Goal: Task Accomplishment & Management: Manage account settings

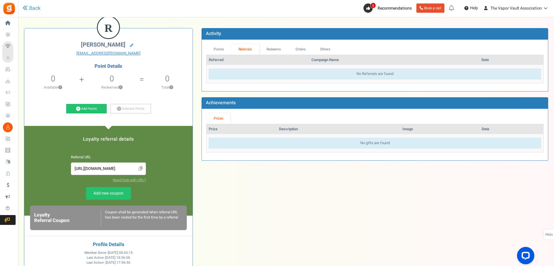
click at [524, 258] on div "Open LiveChat chat widget" at bounding box center [525, 255] width 9 height 9
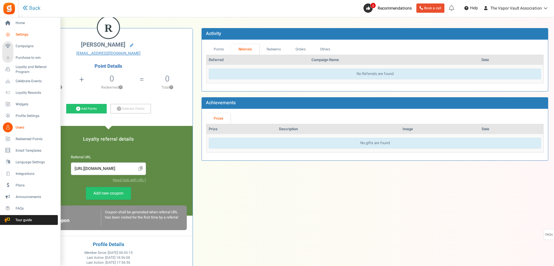
click at [25, 34] on span "Settings" at bounding box center [36, 34] width 40 height 5
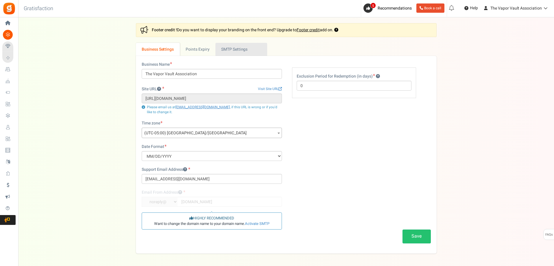
click at [238, 47] on link "Active SMTP Settings" at bounding box center [242, 49] width 52 height 13
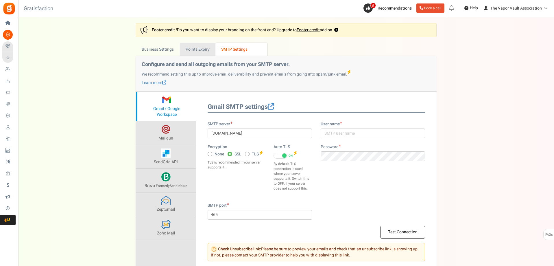
click at [195, 47] on link "Points Expiry" at bounding box center [198, 49] width 36 height 13
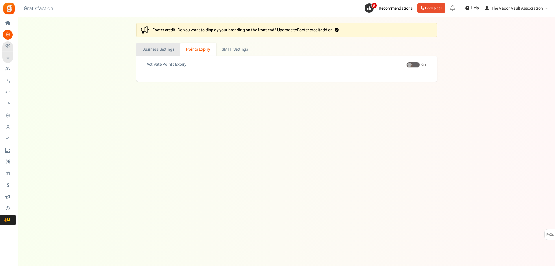
click at [160, 49] on link "Business Settings" at bounding box center [159, 49] width 44 height 13
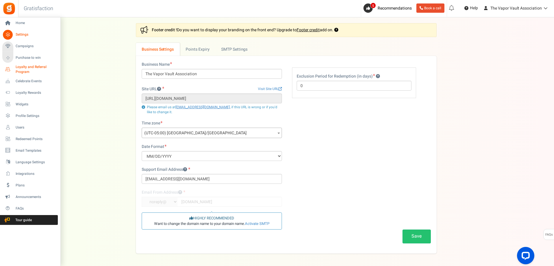
click at [29, 66] on span "Loyalty and Referral Program" at bounding box center [37, 70] width 42 height 10
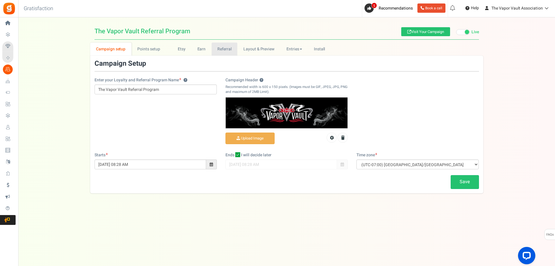
click at [223, 49] on link "Referral" at bounding box center [225, 49] width 26 height 13
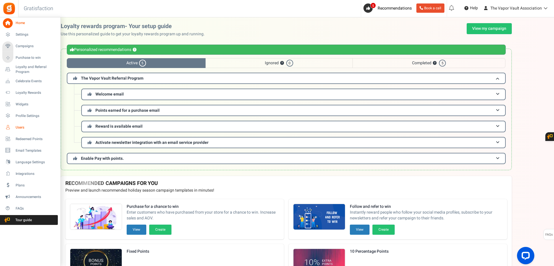
click at [21, 128] on span "Users" at bounding box center [36, 127] width 40 height 5
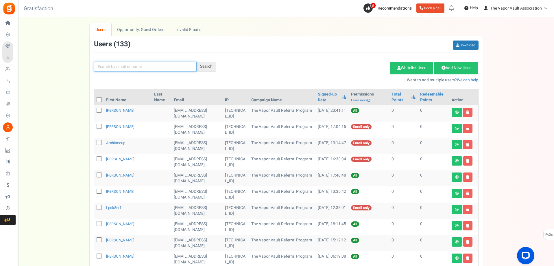
click at [184, 65] on input "text" at bounding box center [145, 67] width 103 height 10
type input "decola"
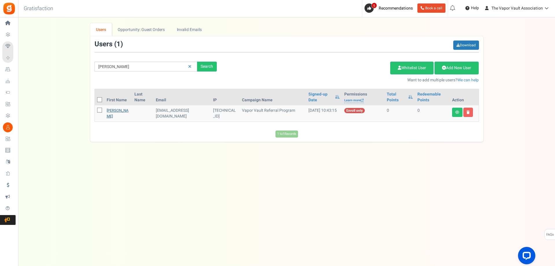
click at [115, 115] on link "[PERSON_NAME]" at bounding box center [118, 113] width 22 height 11
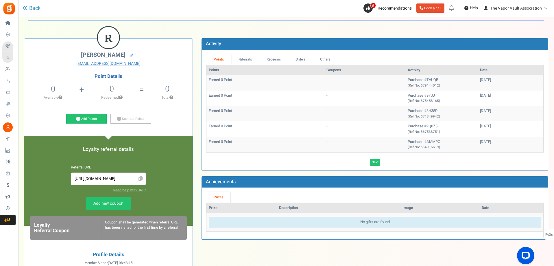
scroll to position [29, 0]
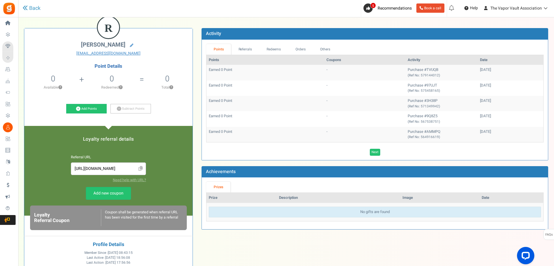
click at [139, 169] on icon at bounding box center [141, 168] width 4 height 5
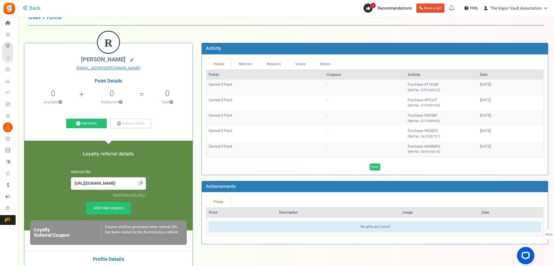
scroll to position [0, 0]
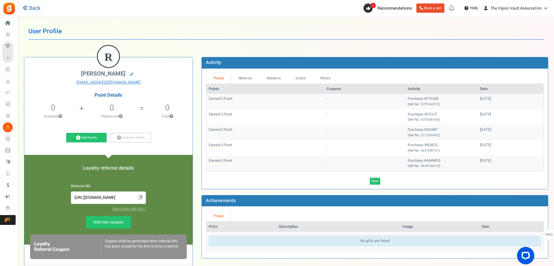
click at [33, 9] on link "Back" at bounding box center [32, 9] width 18 height 8
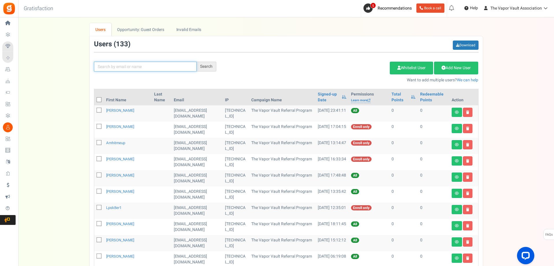
click at [183, 63] on input "text" at bounding box center [145, 67] width 103 height 10
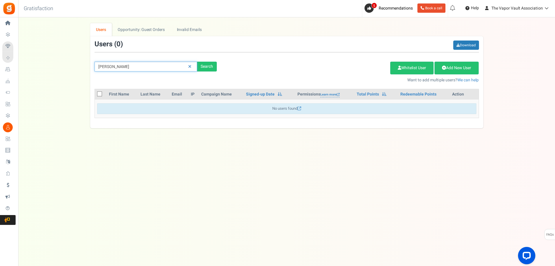
type input "willes"
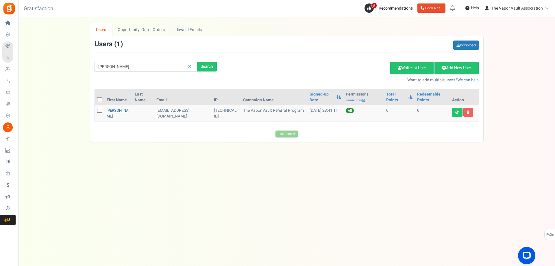
click at [110, 111] on link "Ashlee Willes" at bounding box center [118, 113] width 22 height 11
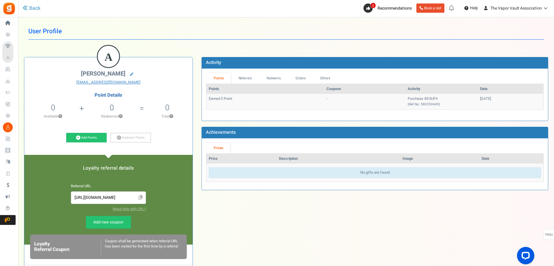
click at [142, 198] on icon at bounding box center [141, 197] width 4 height 5
